Goal: Task Accomplishment & Management: Manage account settings

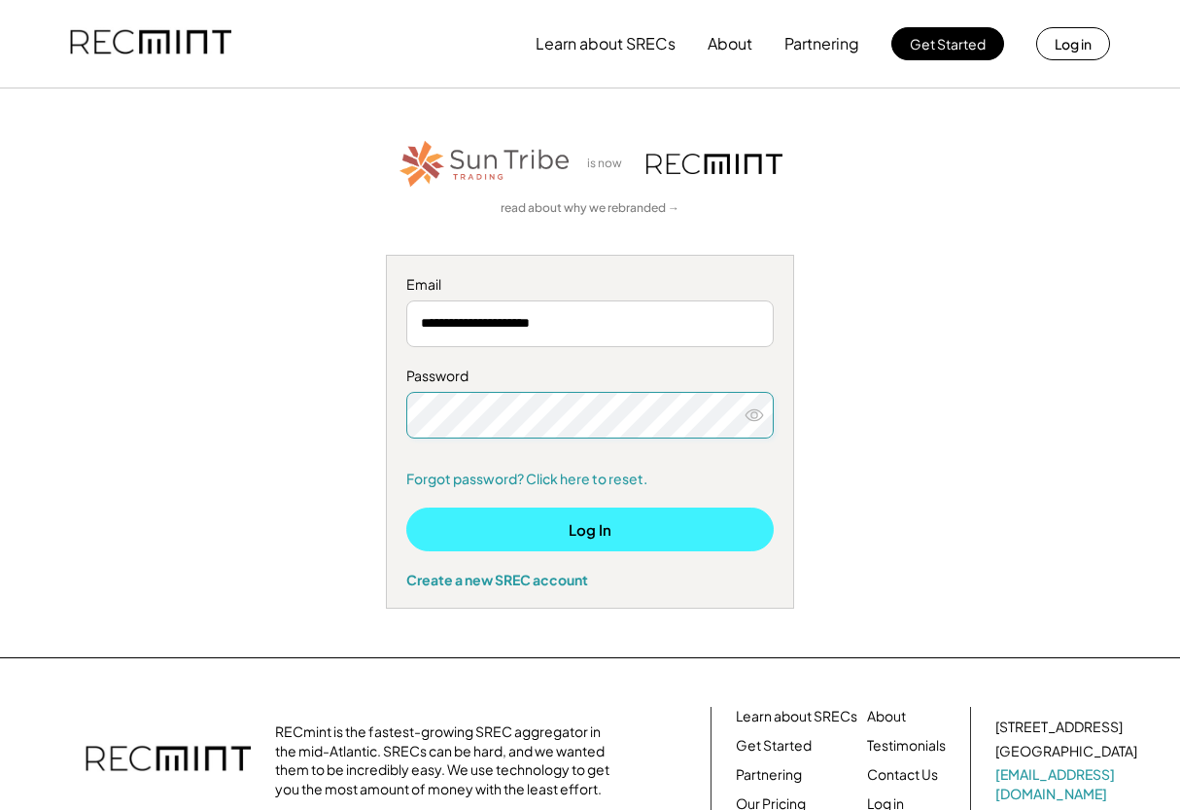
click at [506, 536] on button "Log In" at bounding box center [589, 529] width 367 height 44
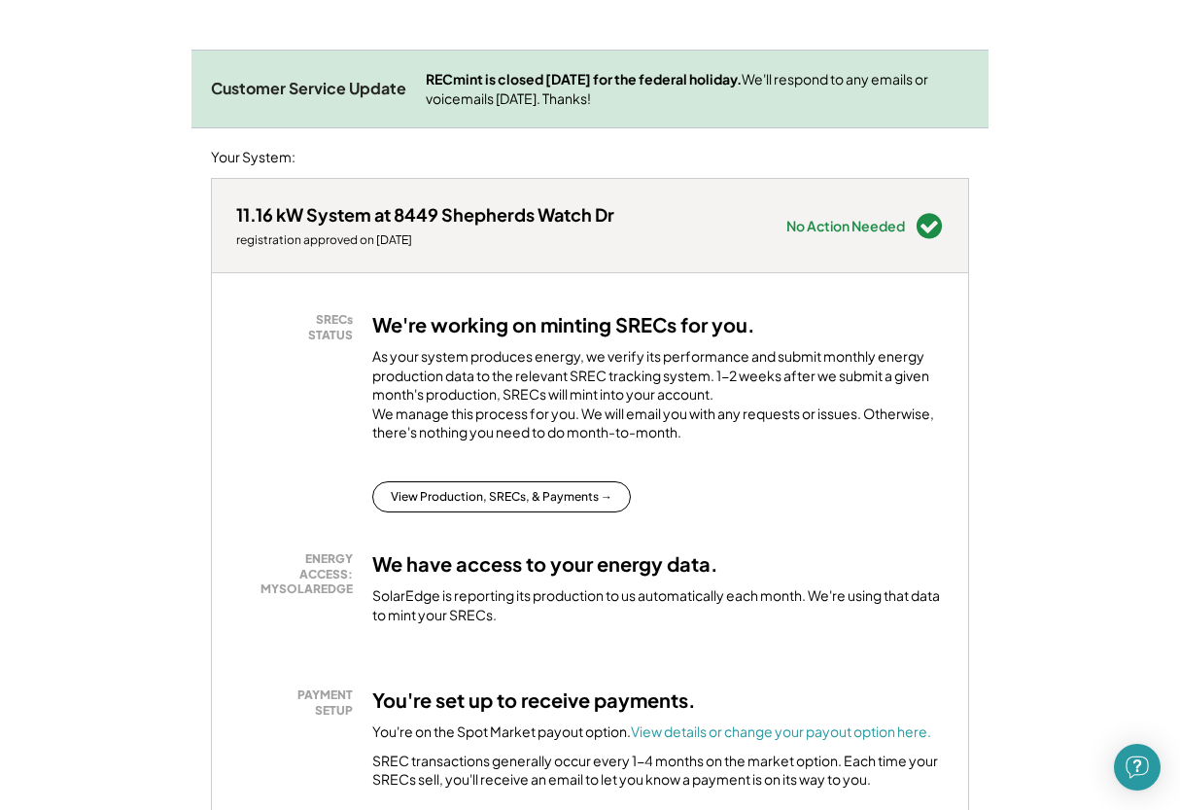
scroll to position [239, 0]
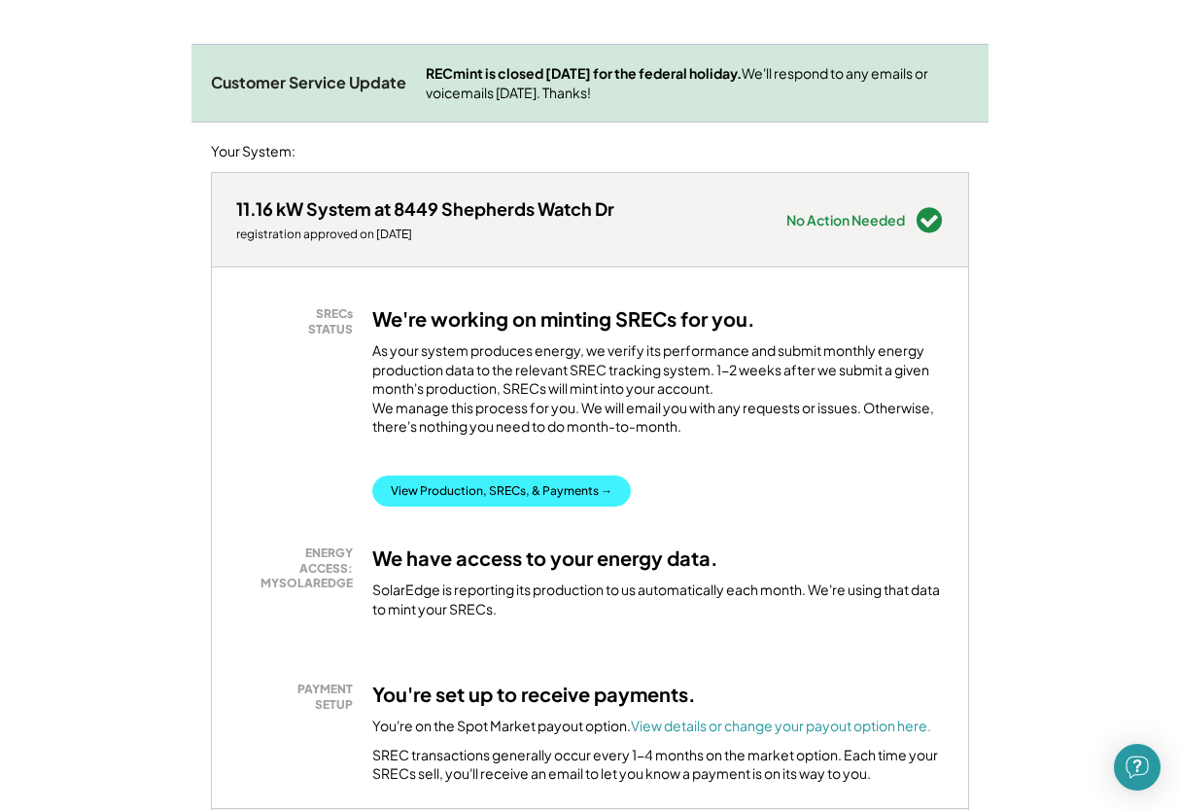
click at [449, 499] on button "View Production, SRECs, & Payments →" at bounding box center [501, 490] width 259 height 31
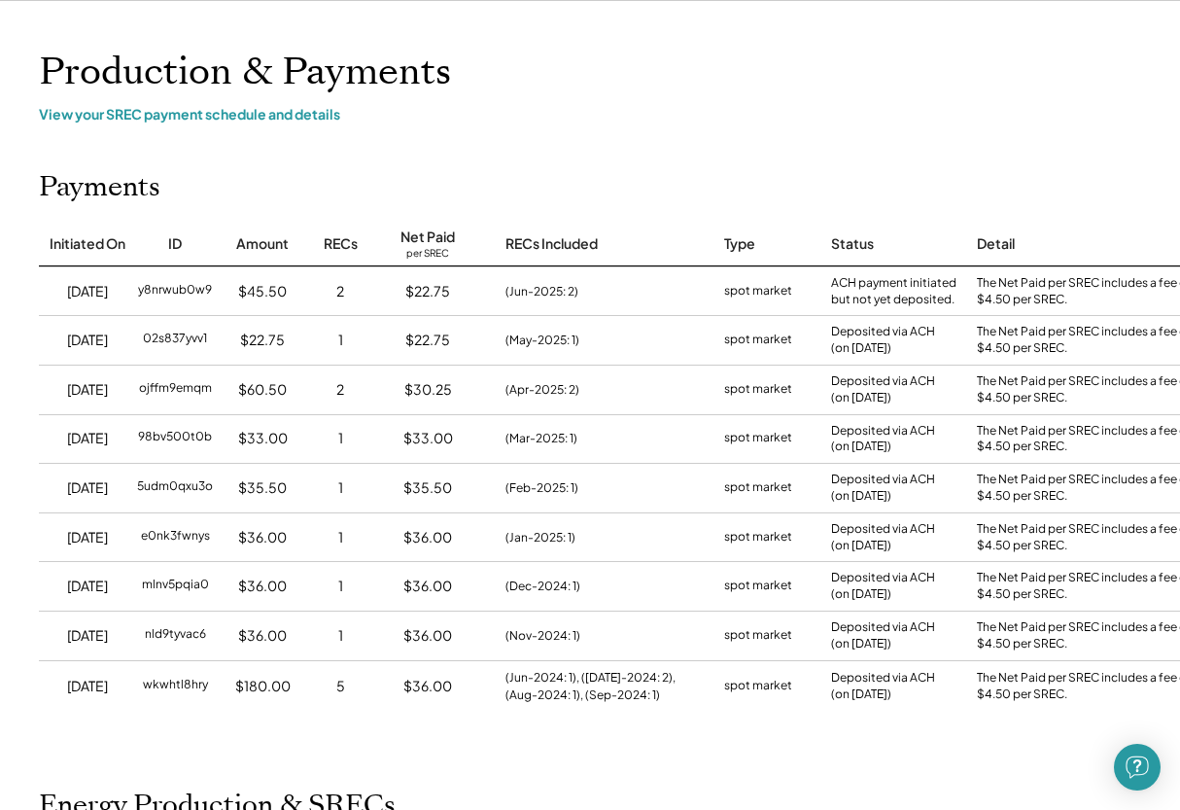
scroll to position [8, 0]
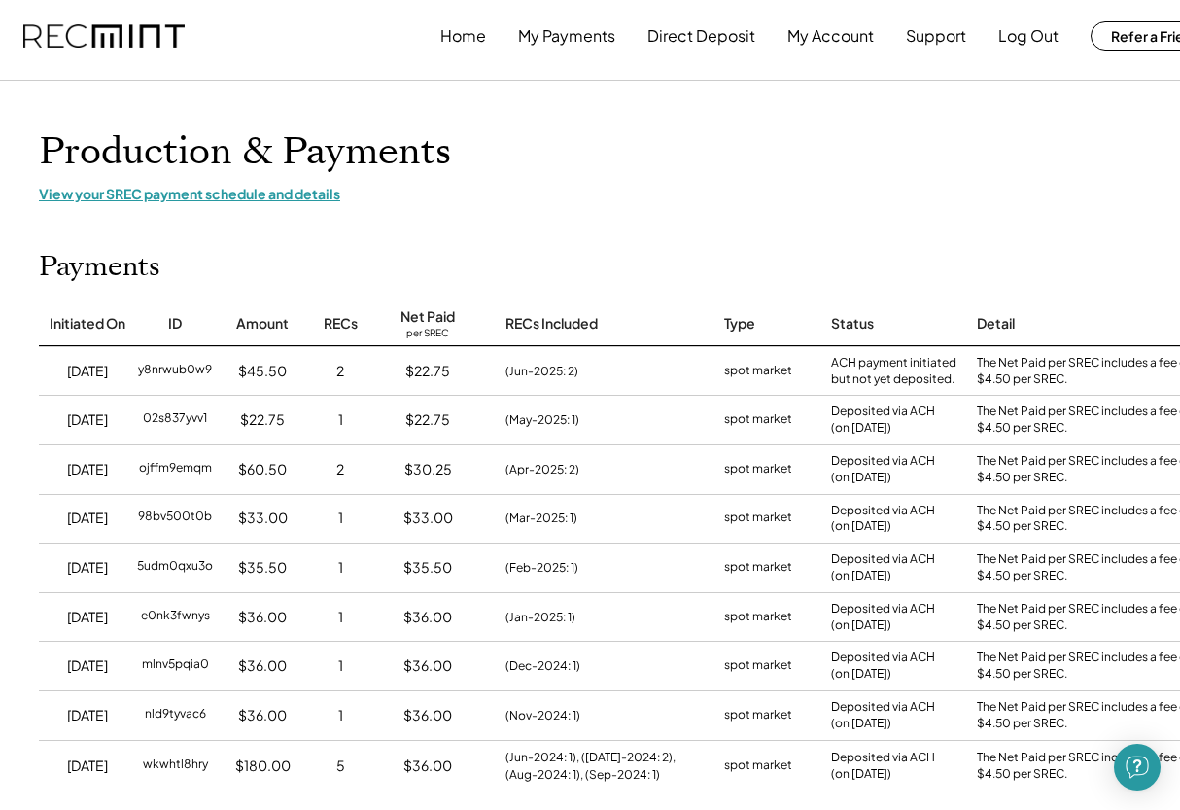
click at [188, 193] on div "View your SREC payment schedule and details" at bounding box center [622, 193] width 1167 height 17
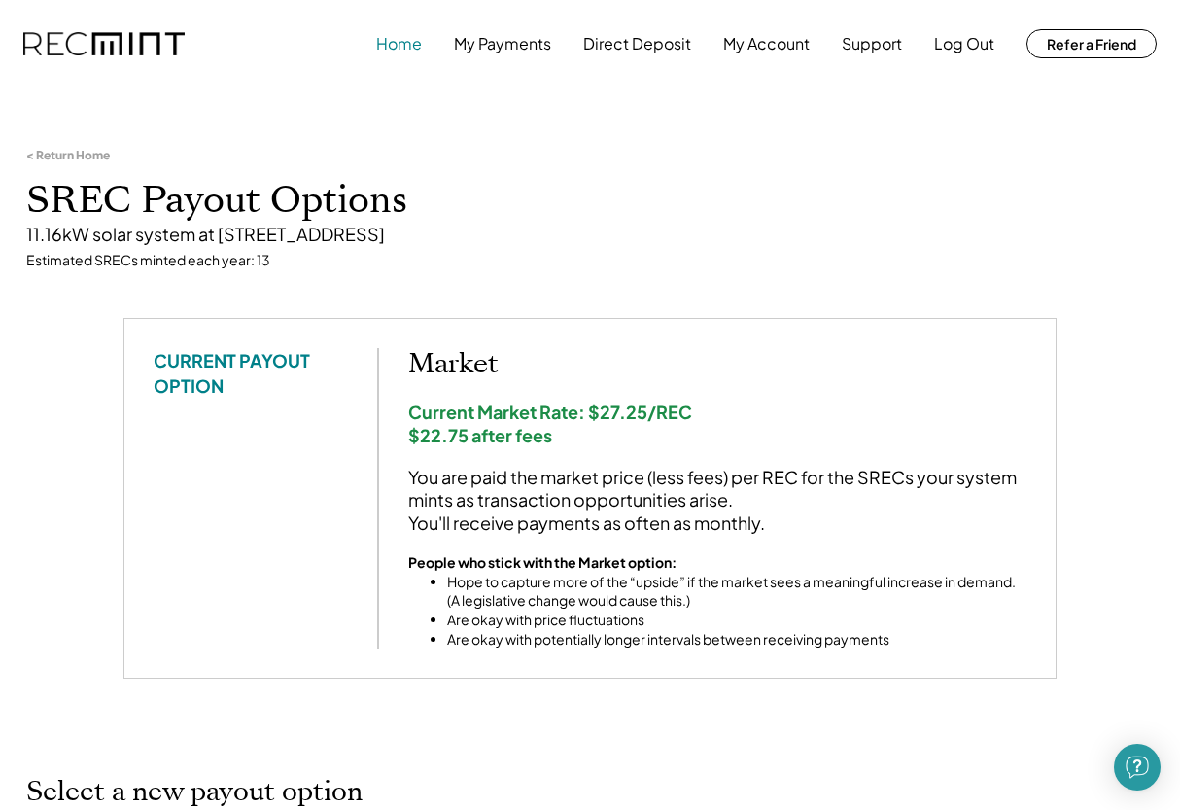
click at [394, 40] on button "Home" at bounding box center [399, 43] width 46 height 39
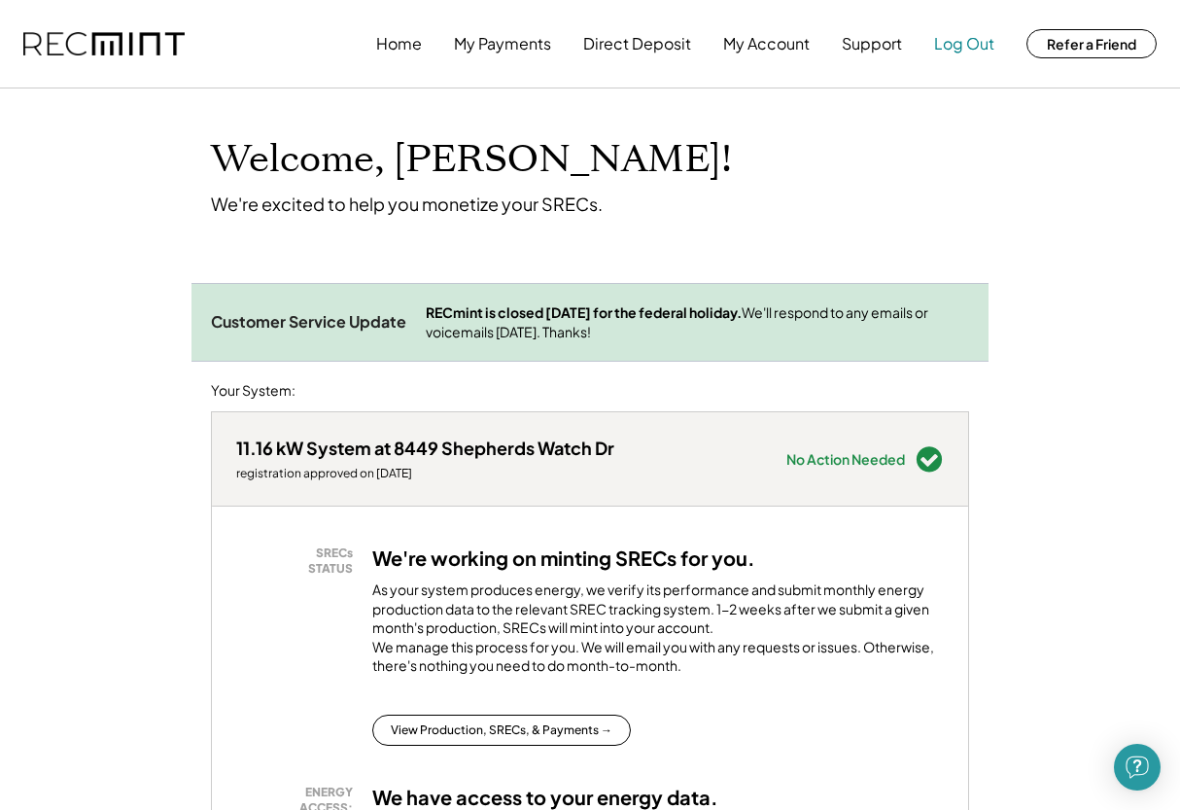
click at [968, 52] on button "Log Out" at bounding box center [964, 43] width 60 height 39
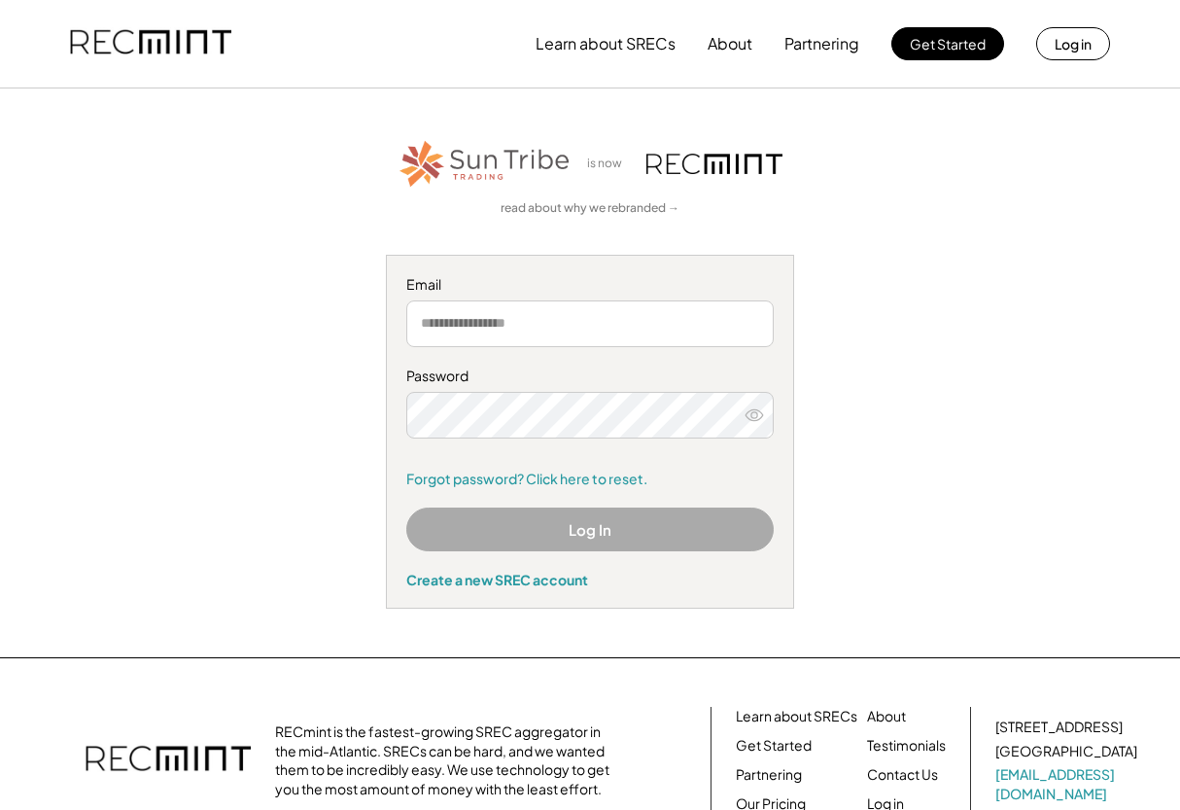
type input "*"
type input "**********"
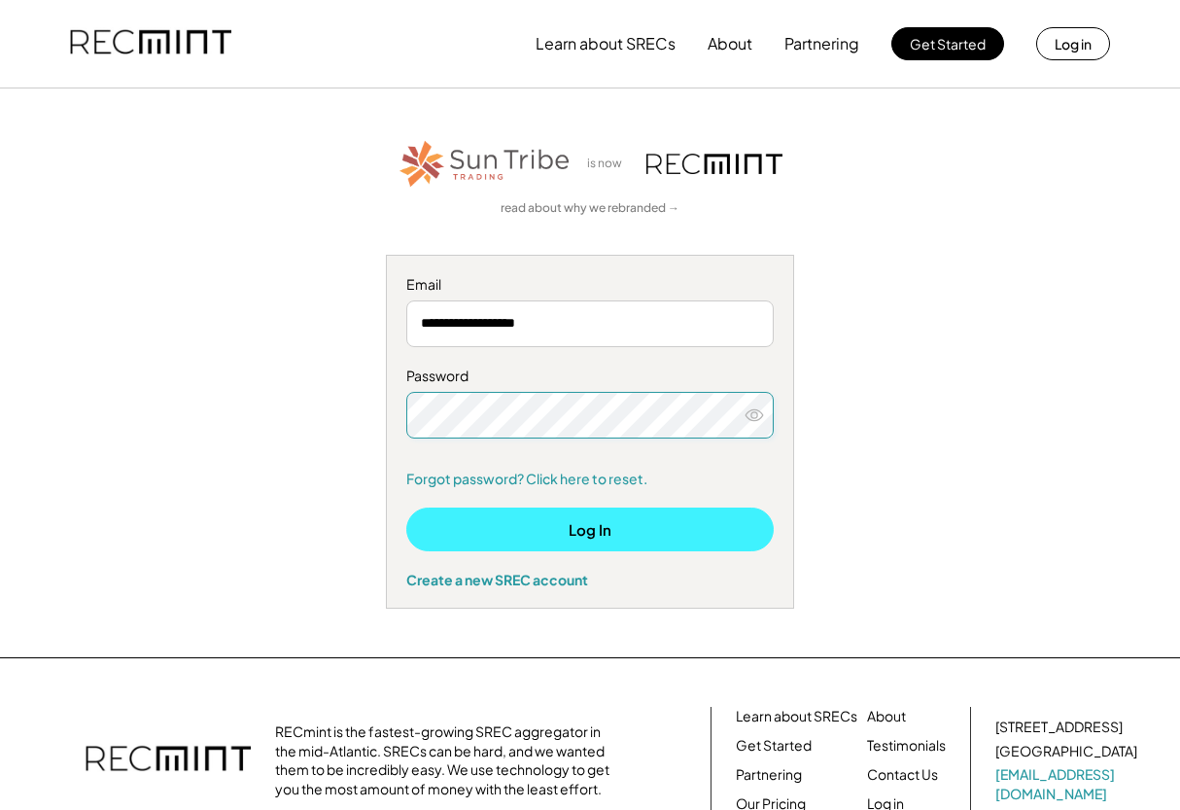
click at [511, 547] on button "Log In" at bounding box center [589, 529] width 367 height 44
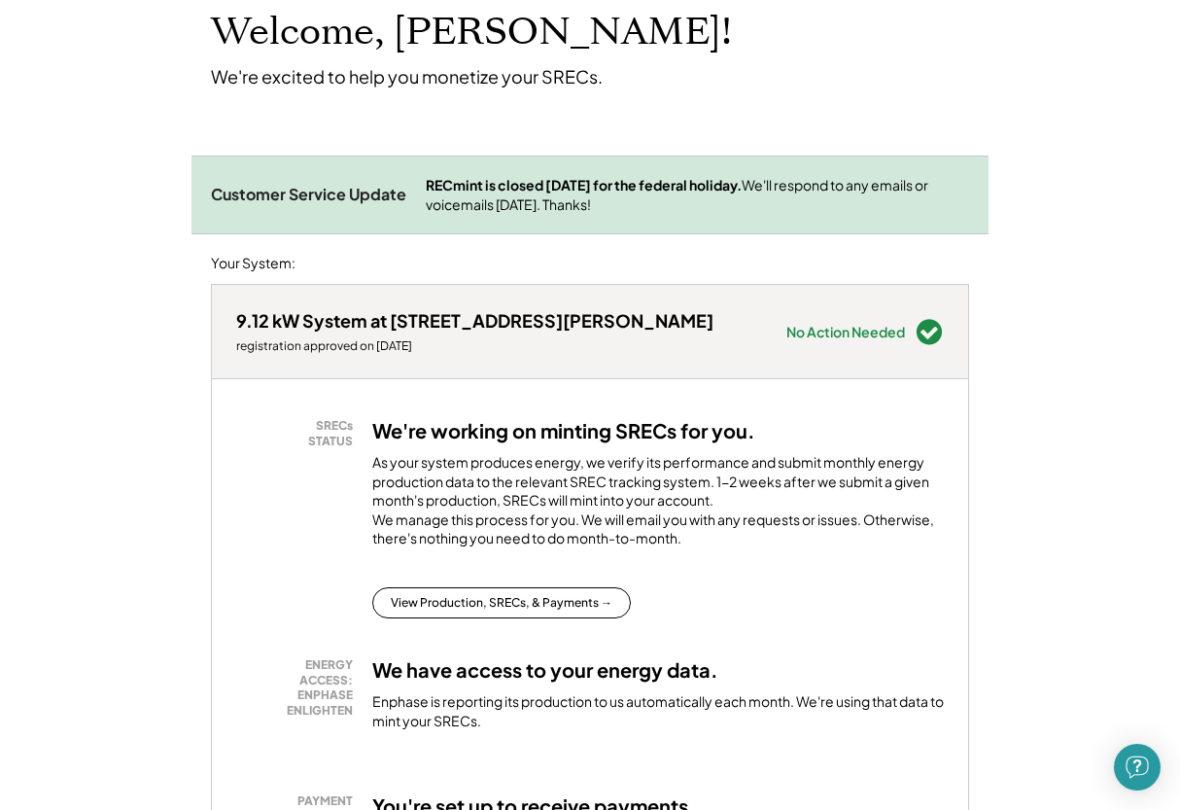
scroll to position [129, 0]
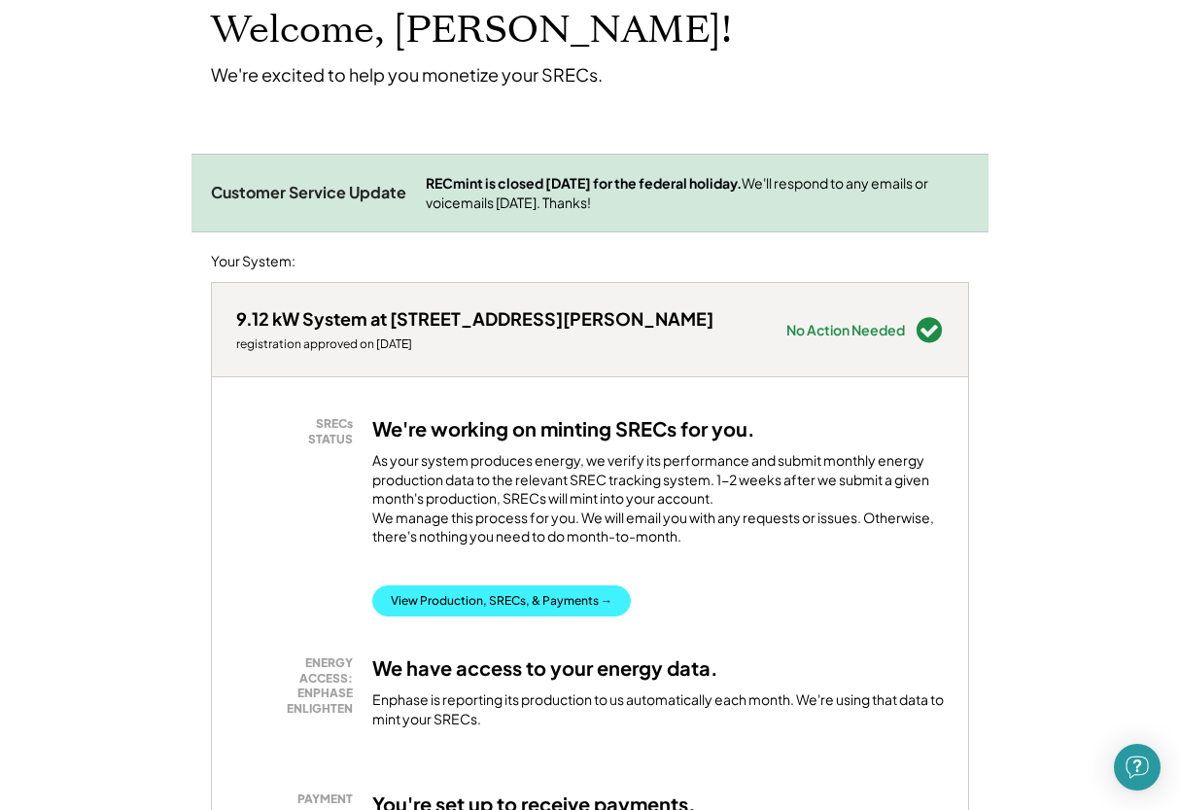
click at [491, 601] on button "View Production, SRECs, & Payments →" at bounding box center [501, 600] width 259 height 31
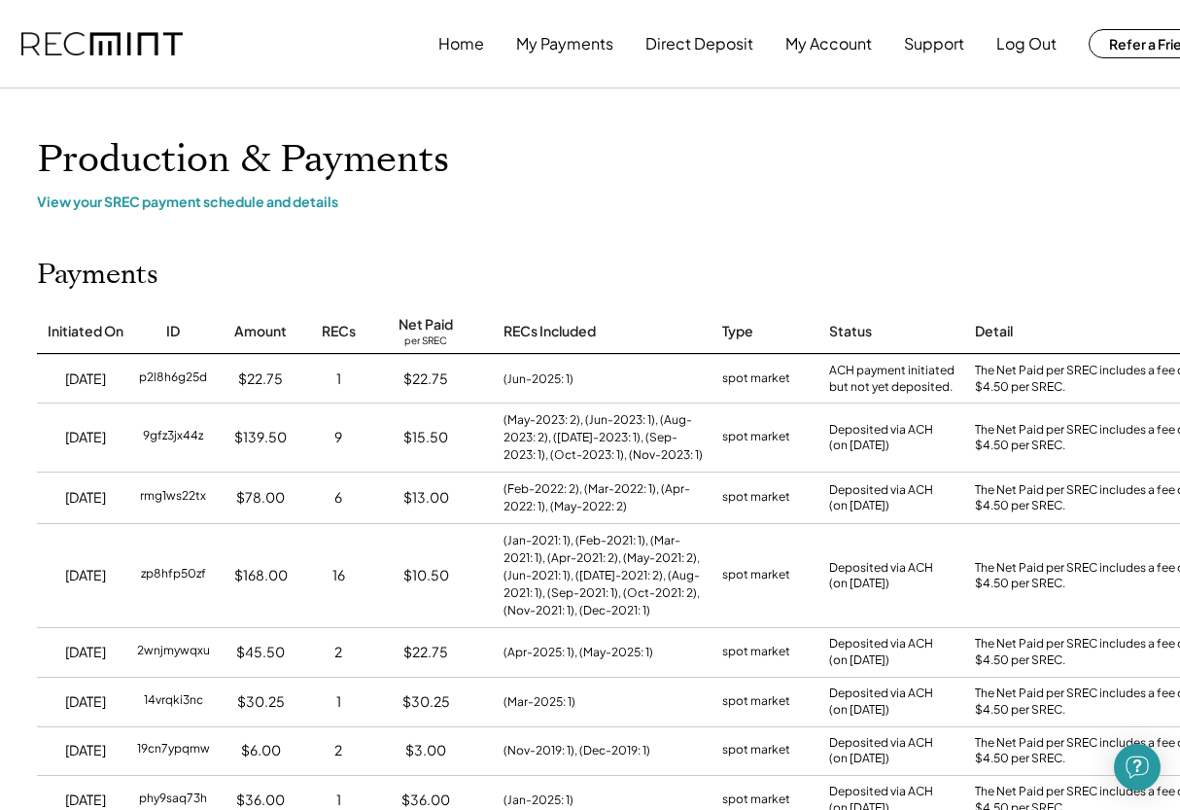
scroll to position [0, 2]
click at [1033, 47] on button "Log Out" at bounding box center [1026, 43] width 60 height 39
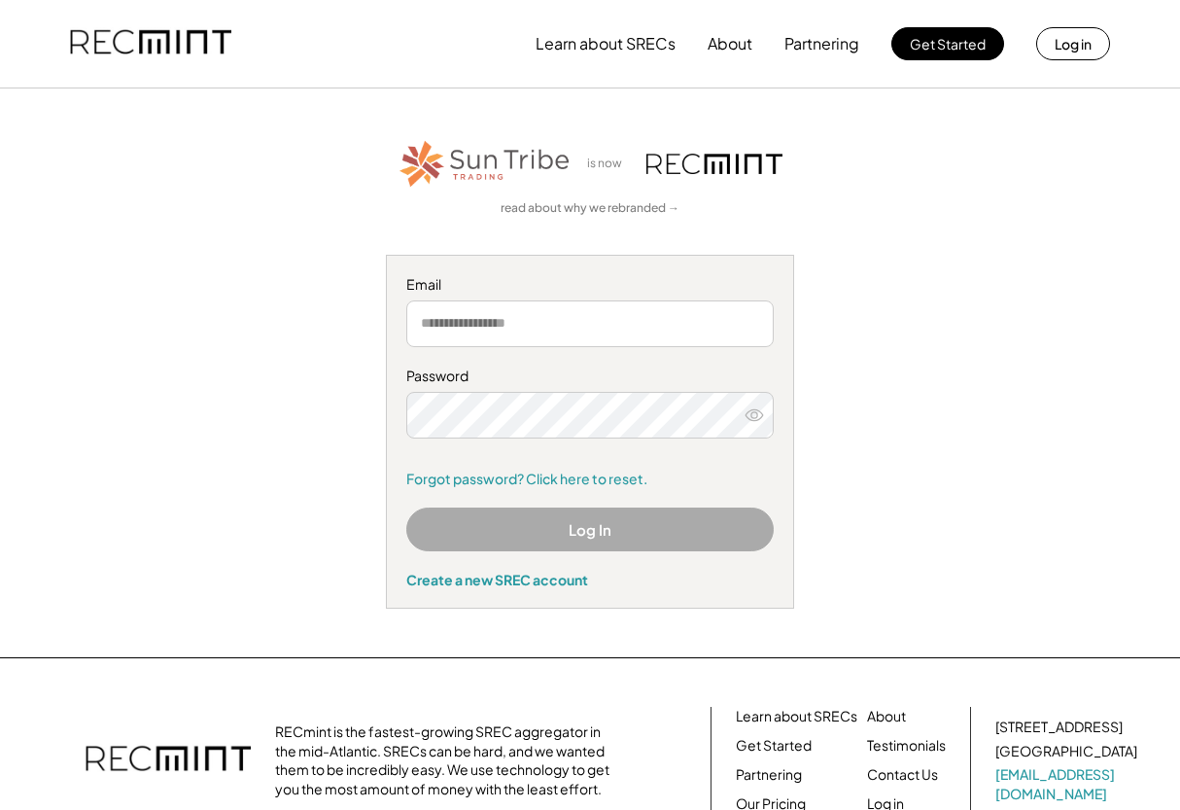
type input "*"
type input "**********"
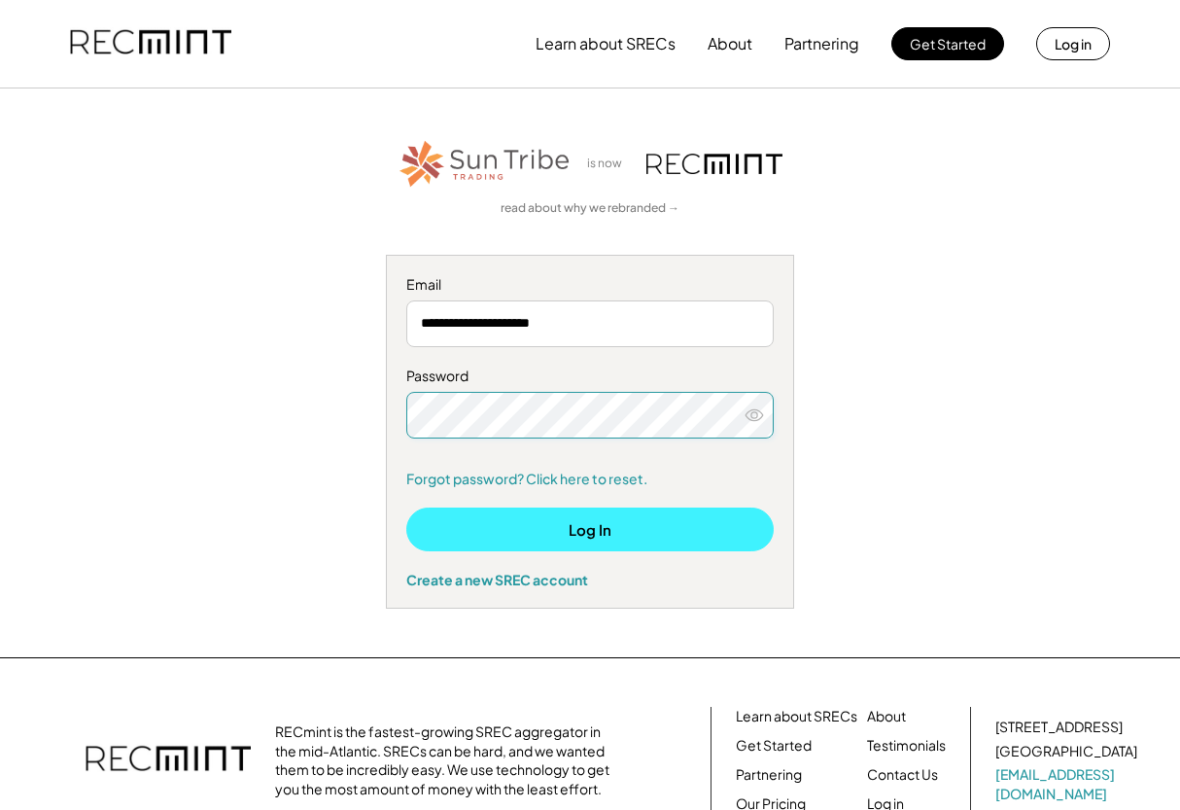
click at [559, 535] on button "Log In" at bounding box center [589, 529] width 367 height 44
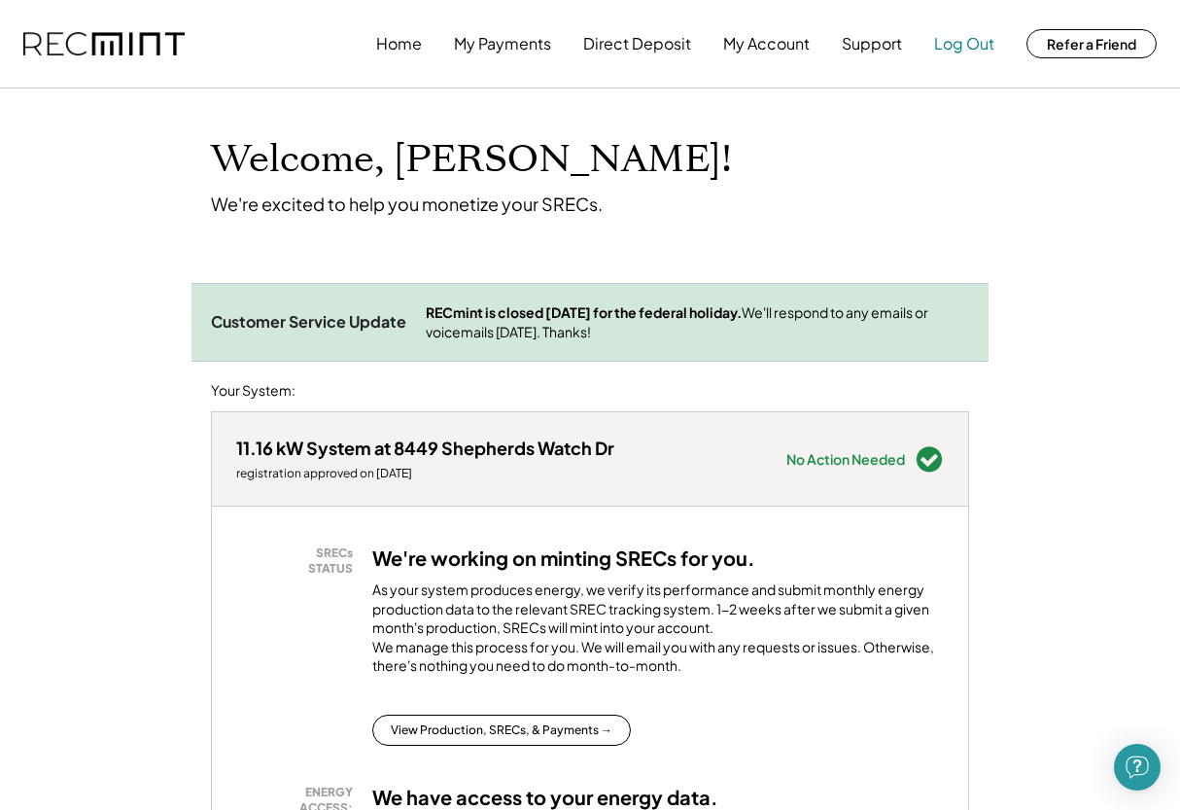
click at [975, 47] on button "Log Out" at bounding box center [964, 43] width 60 height 39
